Goal: Task Accomplishment & Management: Manage account settings

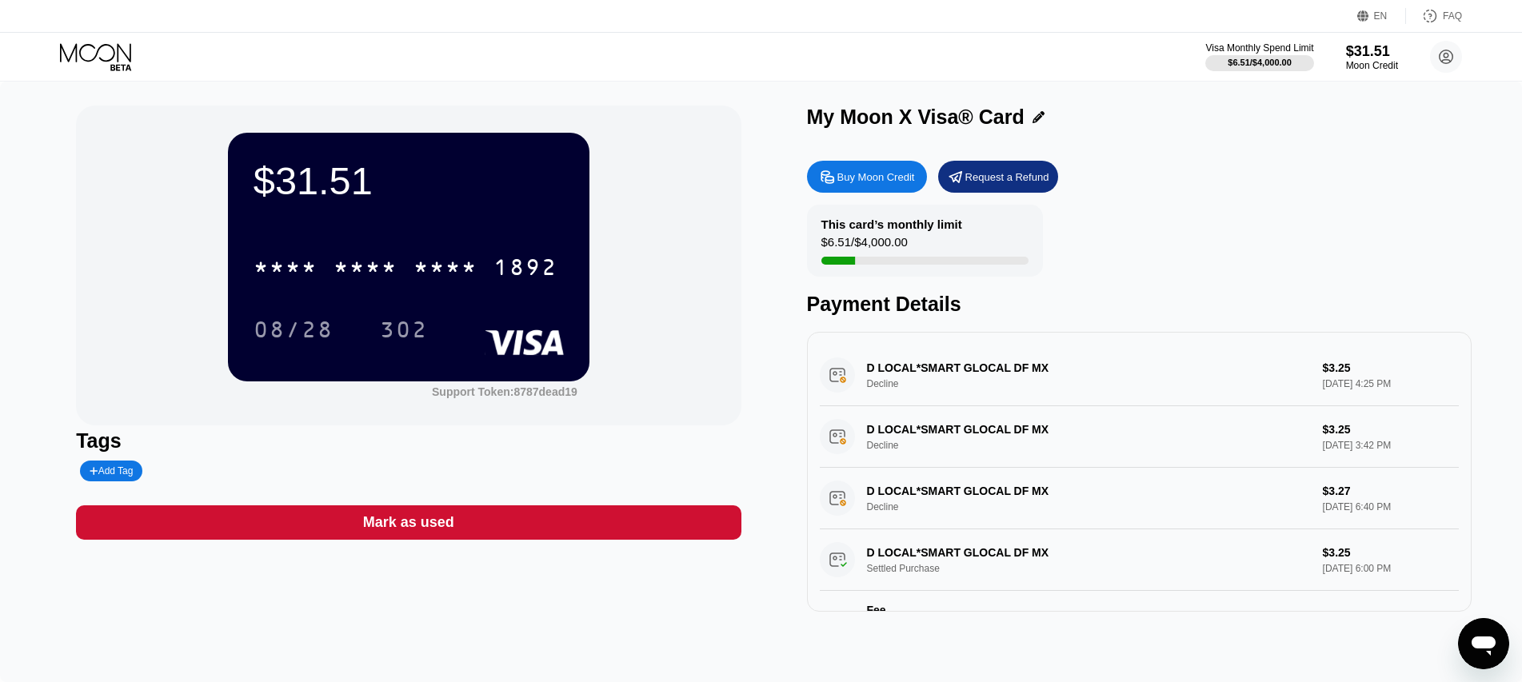
click at [1013, 179] on div "Request a Refund" at bounding box center [1007, 177] width 84 height 14
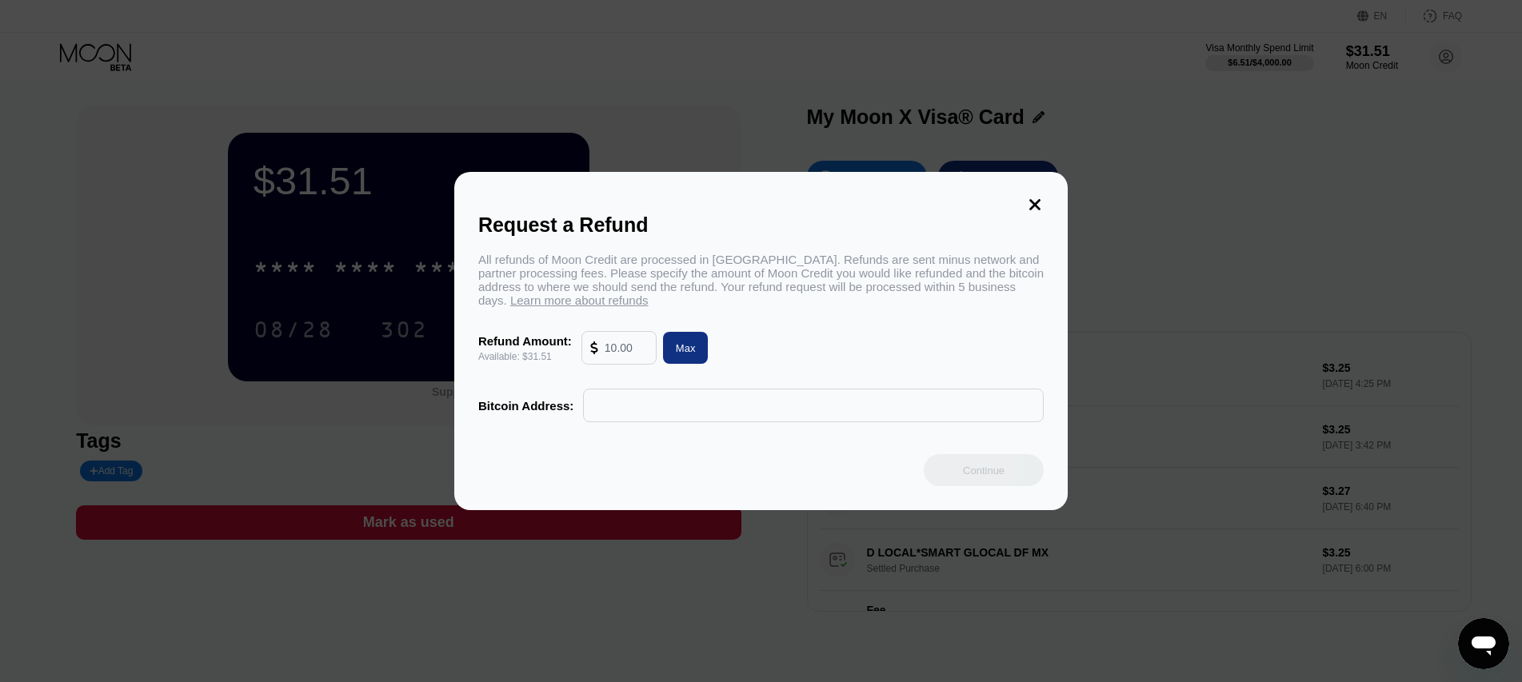
click at [609, 356] on input "text" at bounding box center [626, 348] width 43 height 32
click at [1033, 214] on div "Request a Refund" at bounding box center [760, 225] width 565 height 23
click at [1033, 196] on icon at bounding box center [1035, 205] width 18 height 18
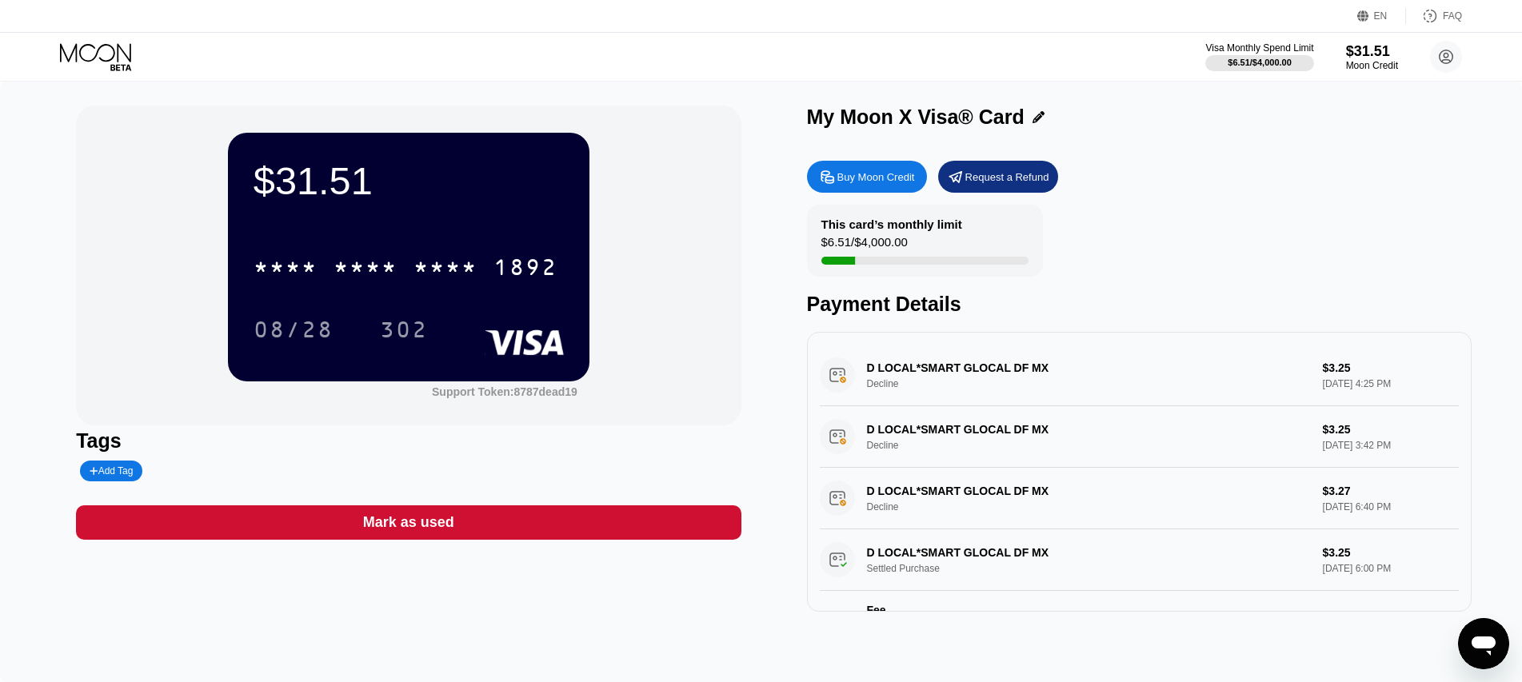
click at [896, 177] on div "Buy Moon Credit" at bounding box center [876, 177] width 78 height 14
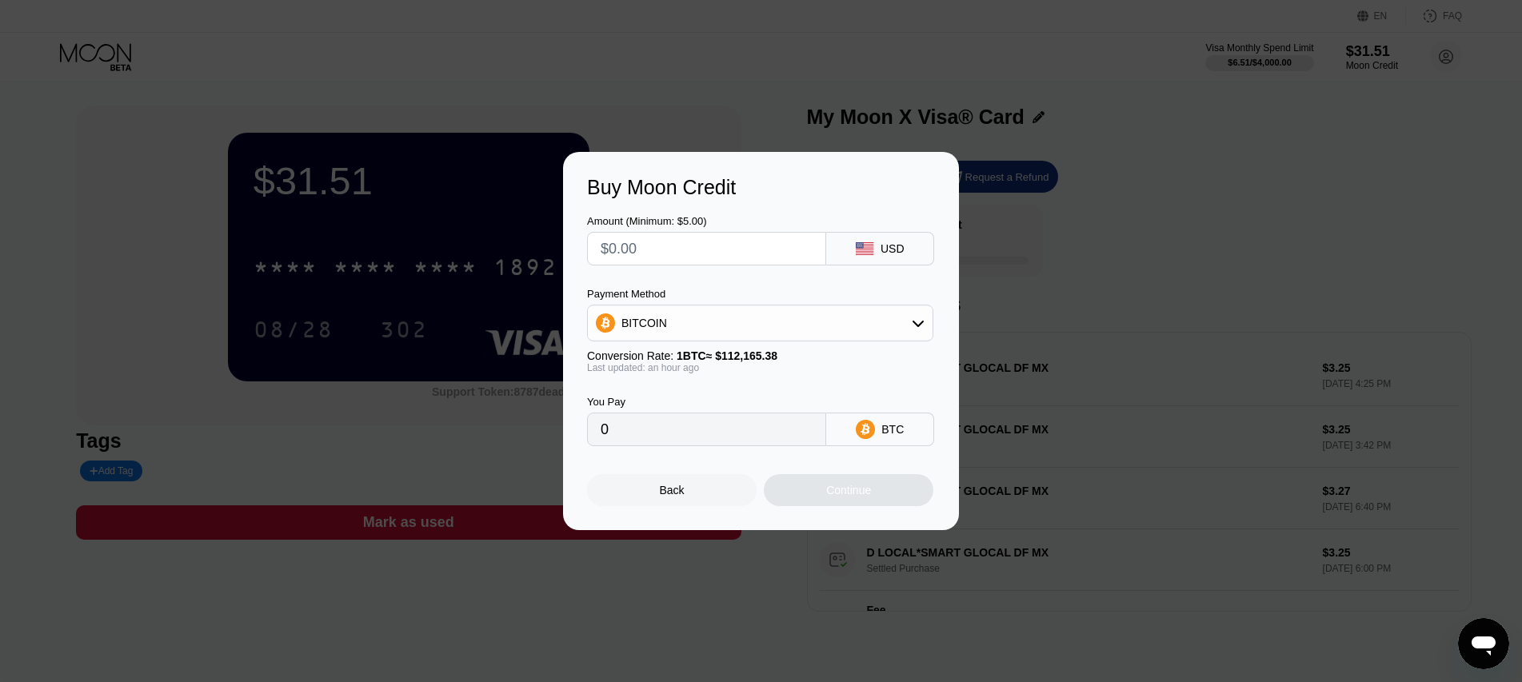
click at [1060, 397] on div "Buy Moon Credit Amount (Minimum: $5.00) USD Payment Method BITCOIN Conversion R…" at bounding box center [761, 341] width 1522 height 378
click at [686, 499] on div "Back" at bounding box center [672, 490] width 170 height 32
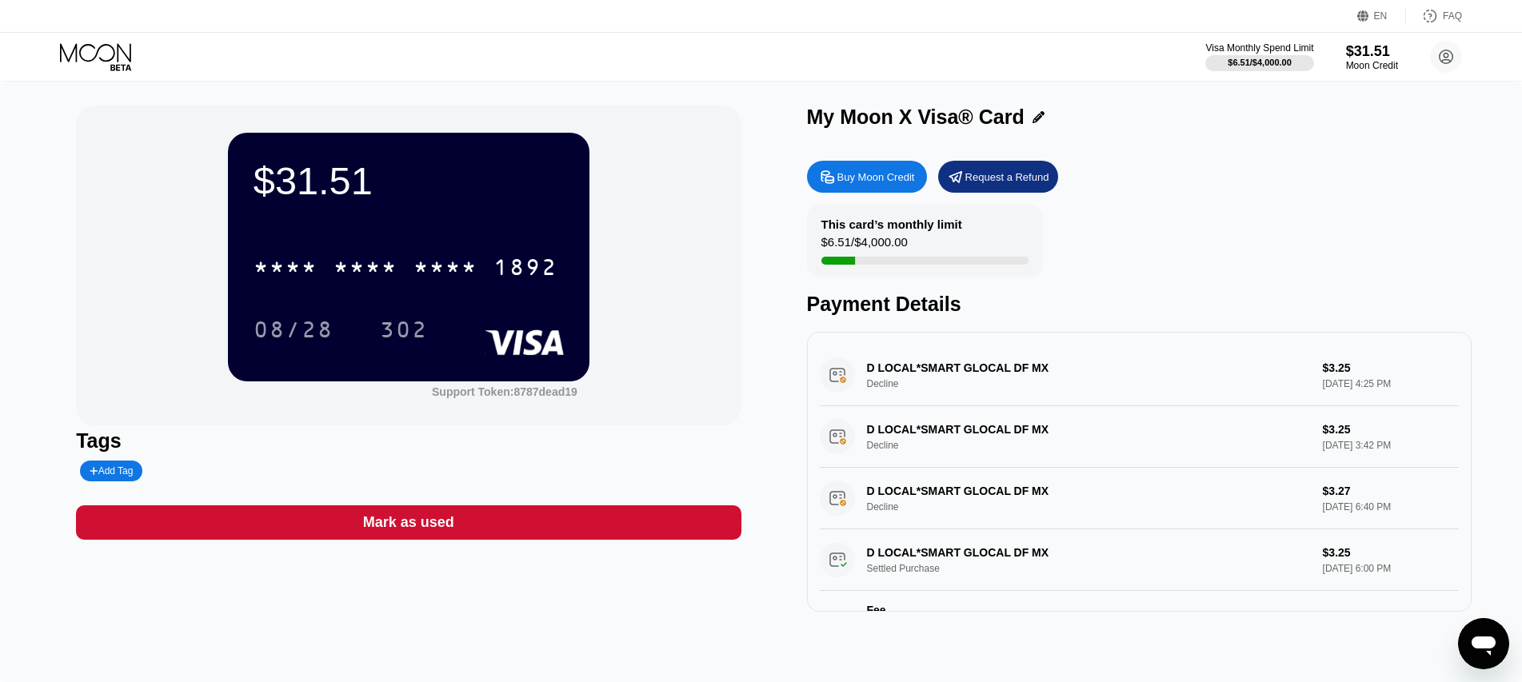
click at [1492, 626] on div "Open messaging window" at bounding box center [1483, 644] width 48 height 48
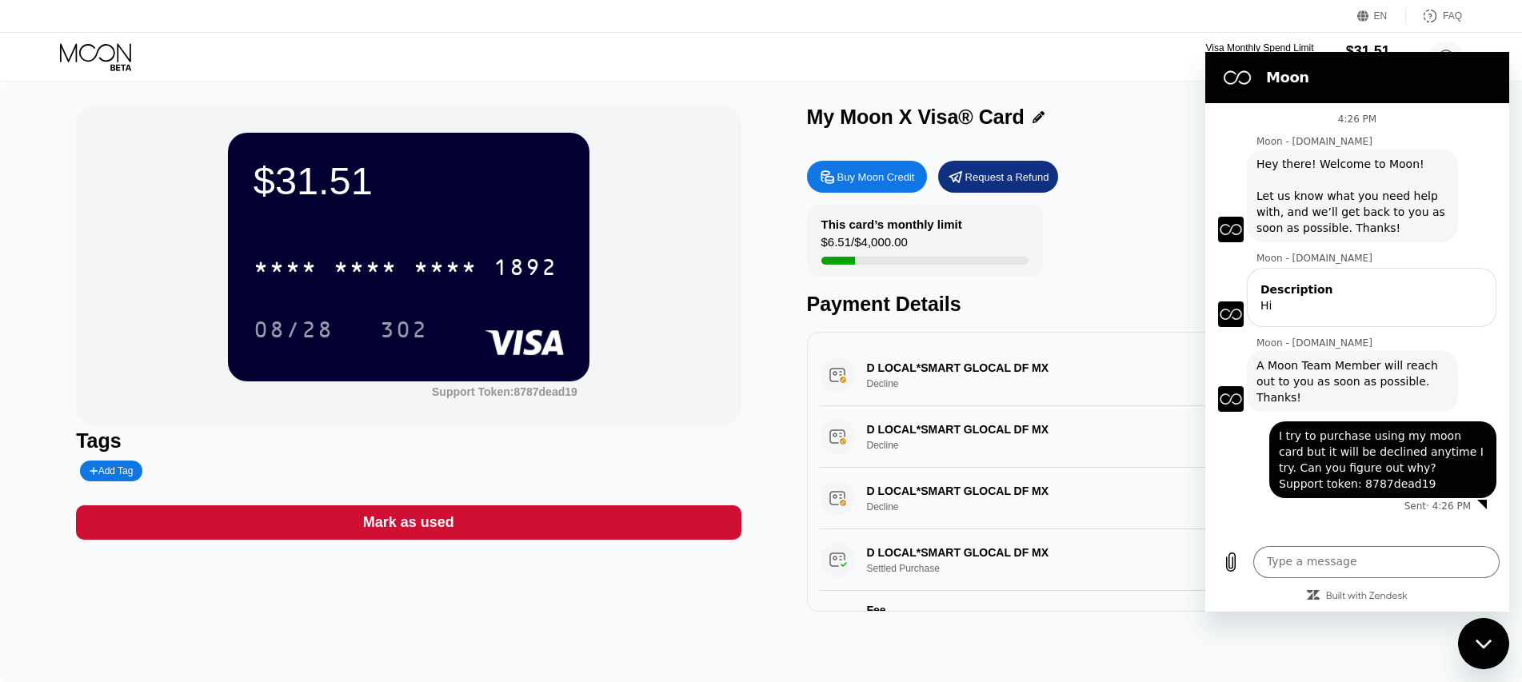
click at [558, 481] on div "Tags Add Tag" at bounding box center [408, 455] width 665 height 52
click at [920, 386] on div "D LOCAL*SMART GLOCAL DF MX Decline $3.25 Sep 24, 2025 4:25 PM" at bounding box center [1139, 376] width 639 height 62
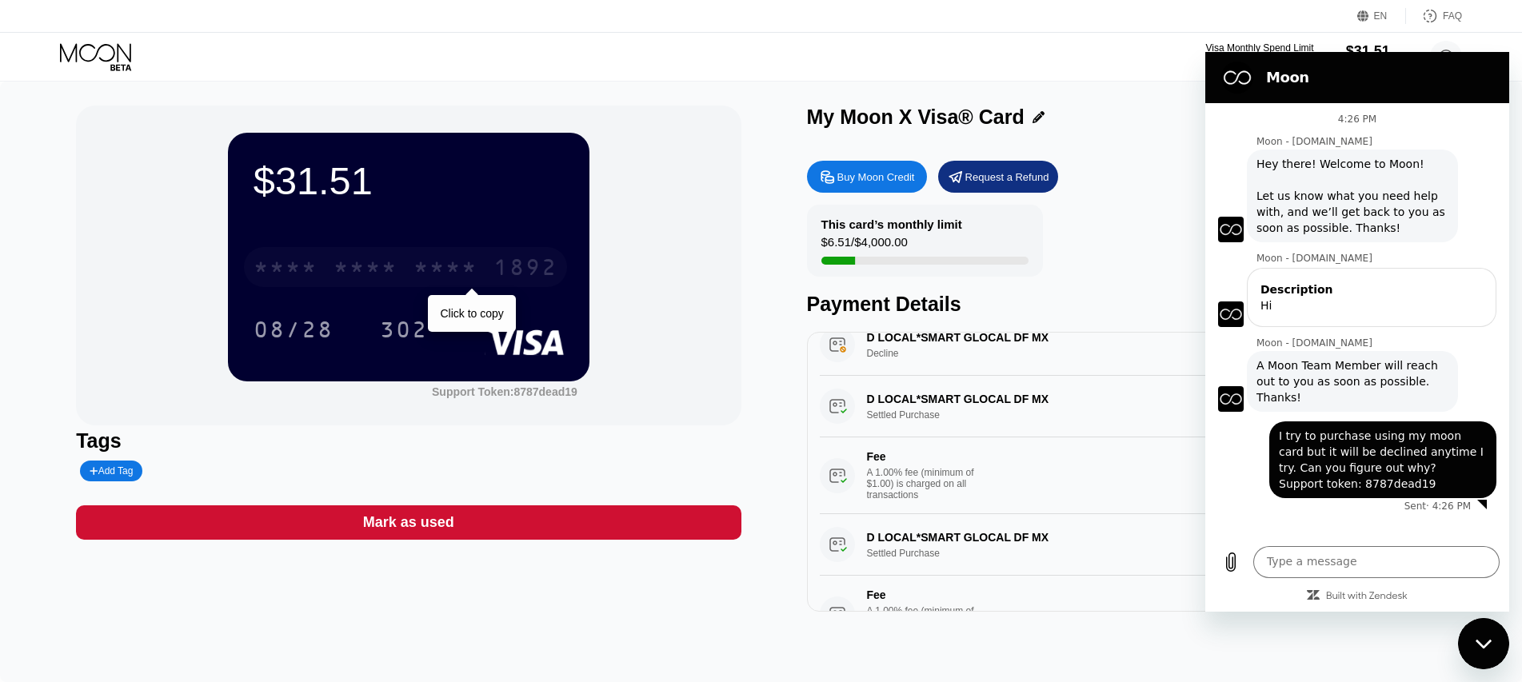
click at [382, 278] on div "* * * *" at bounding box center [365, 270] width 64 height 26
click at [382, 278] on div "6500" at bounding box center [365, 270] width 64 height 26
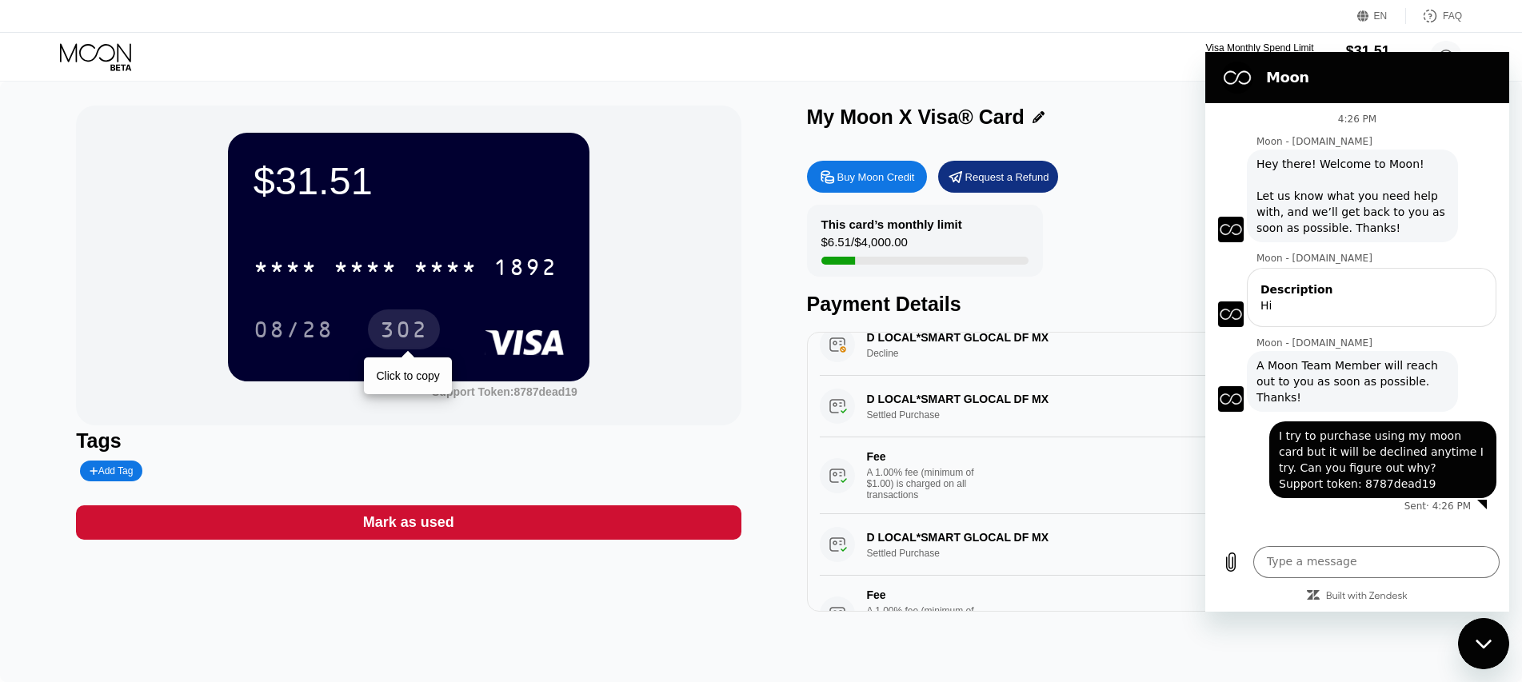
click at [378, 333] on div "302" at bounding box center [404, 329] width 72 height 40
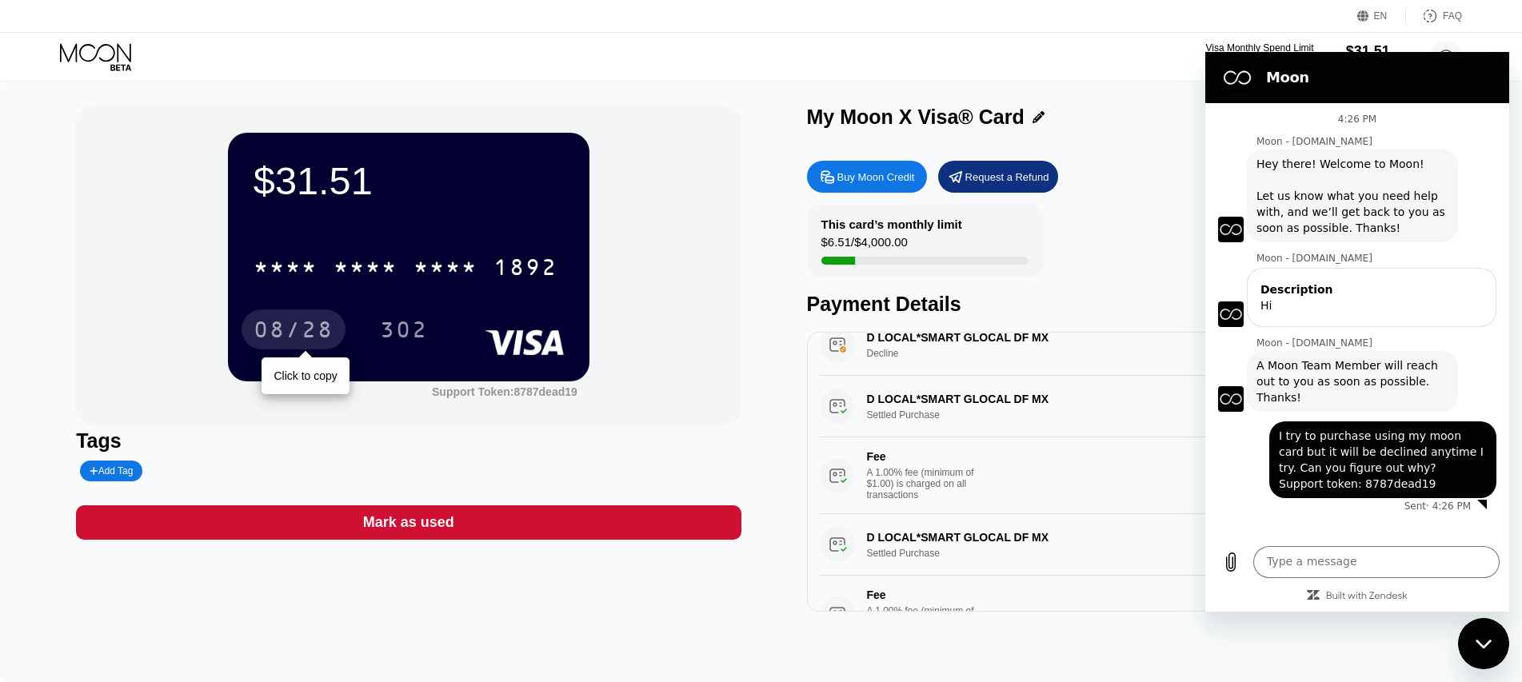
click at [270, 342] on div "08/28" at bounding box center [294, 332] width 80 height 26
